Goal: Task Accomplishment & Management: Complete application form

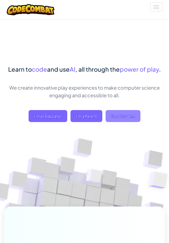
click at [110, 113] on span "I'm a Student" at bounding box center [123, 116] width 35 height 12
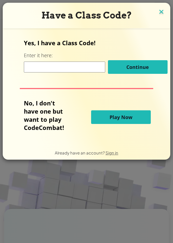
click at [160, 14] on img at bounding box center [161, 12] width 7 height 8
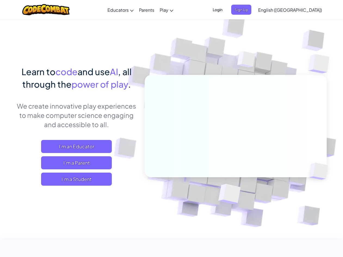
click at [169, 11] on span "Login" at bounding box center [217, 10] width 16 height 10
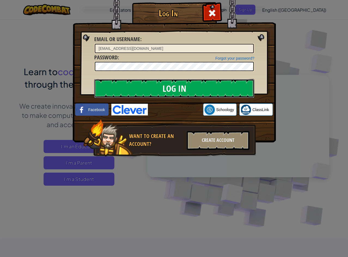
click at [169, 85] on input "Log In" at bounding box center [174, 88] width 160 height 19
